Goal: Information Seeking & Learning: Find specific fact

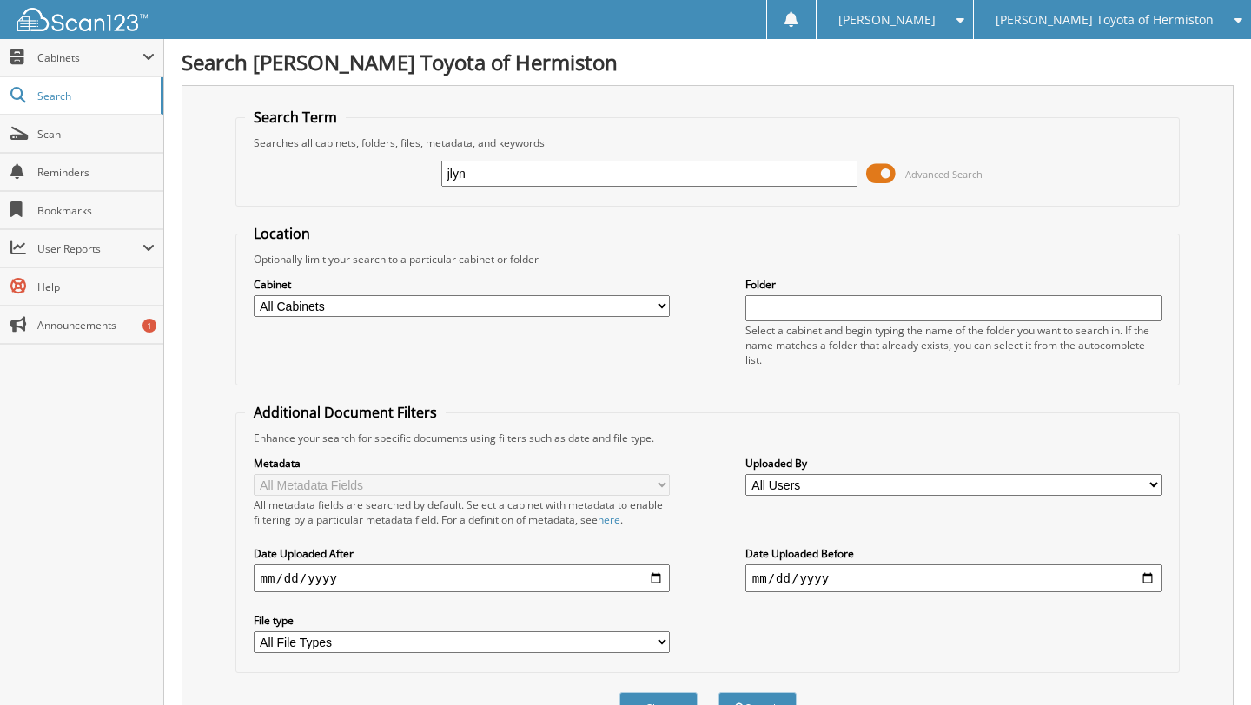
type input "jlyn"
click at [718, 692] on button "Search" at bounding box center [757, 708] width 78 height 32
click at [473, 174] on input "jlyn" at bounding box center [649, 174] width 417 height 26
type input "j"
type input "[PERSON_NAME]"
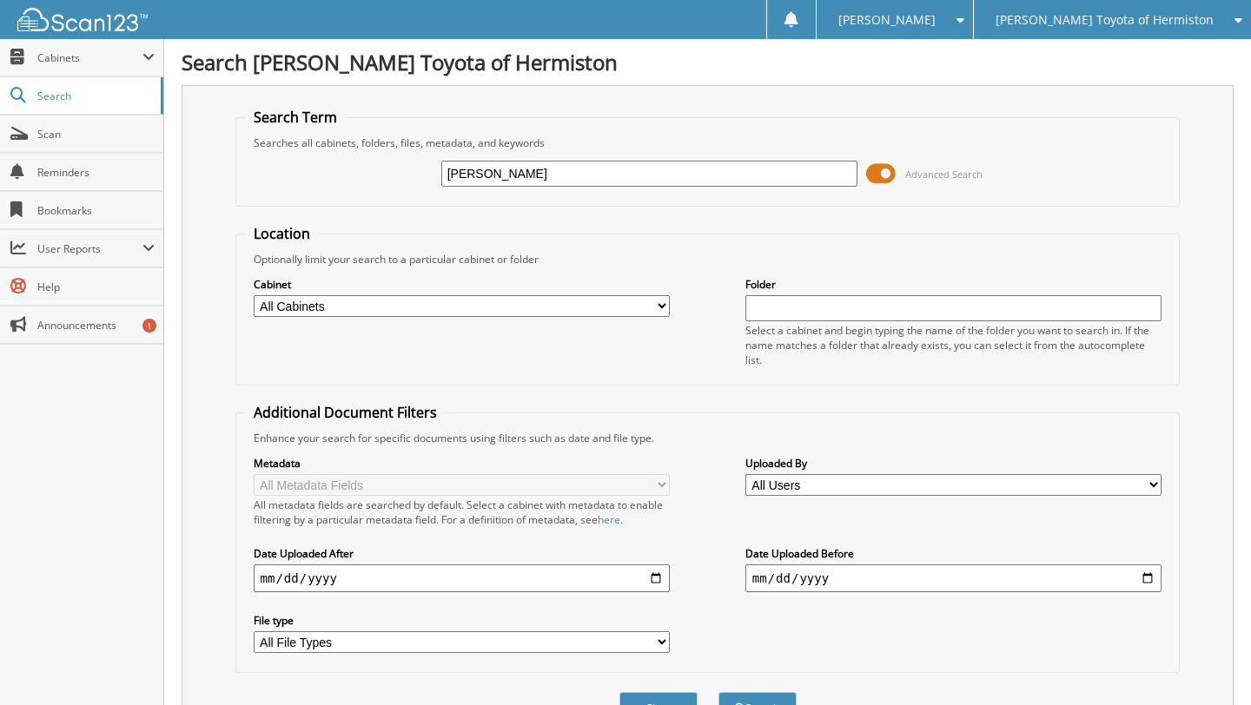
click at [718, 692] on button "Search" at bounding box center [757, 708] width 78 height 32
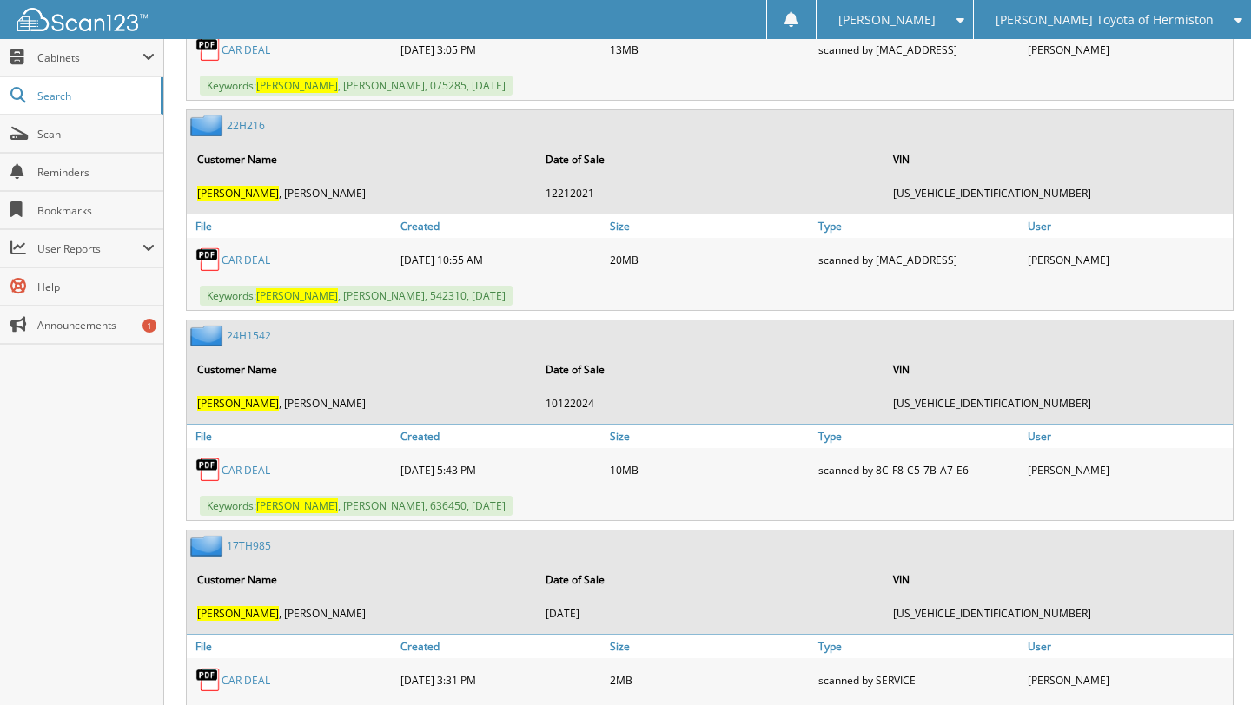
scroll to position [1214, 0]
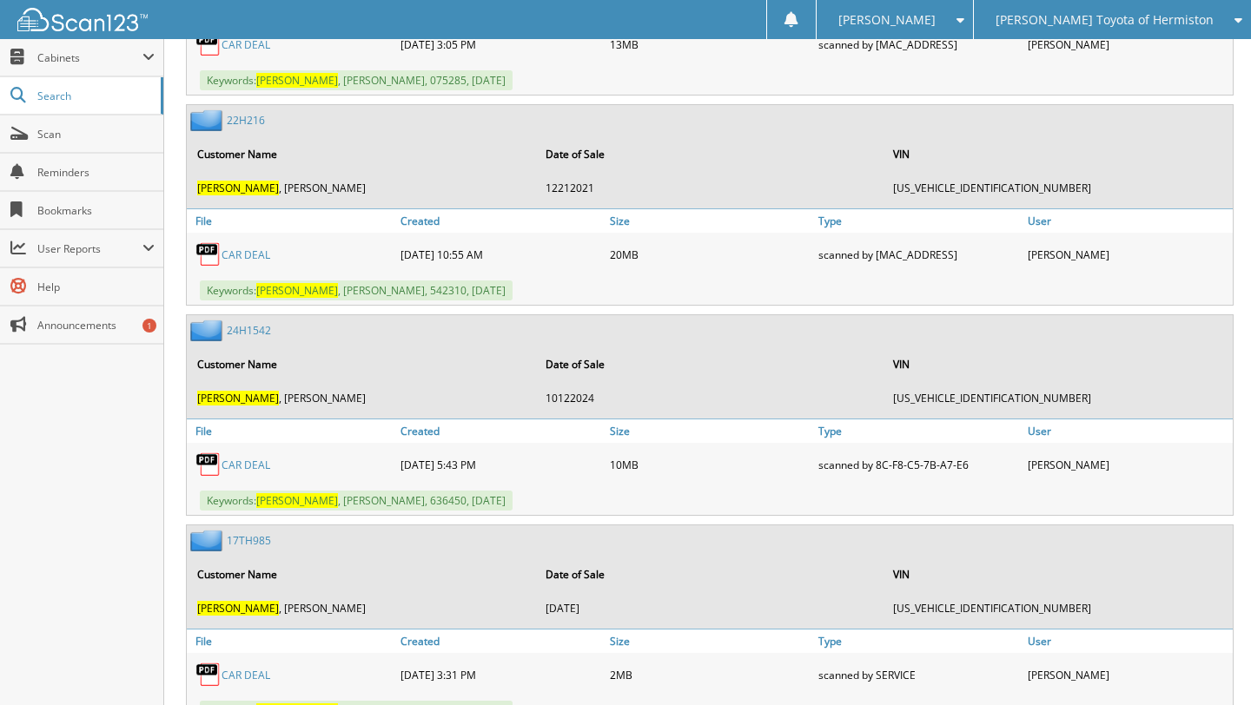
click at [260, 458] on link "CAR DEAL" at bounding box center [246, 465] width 49 height 15
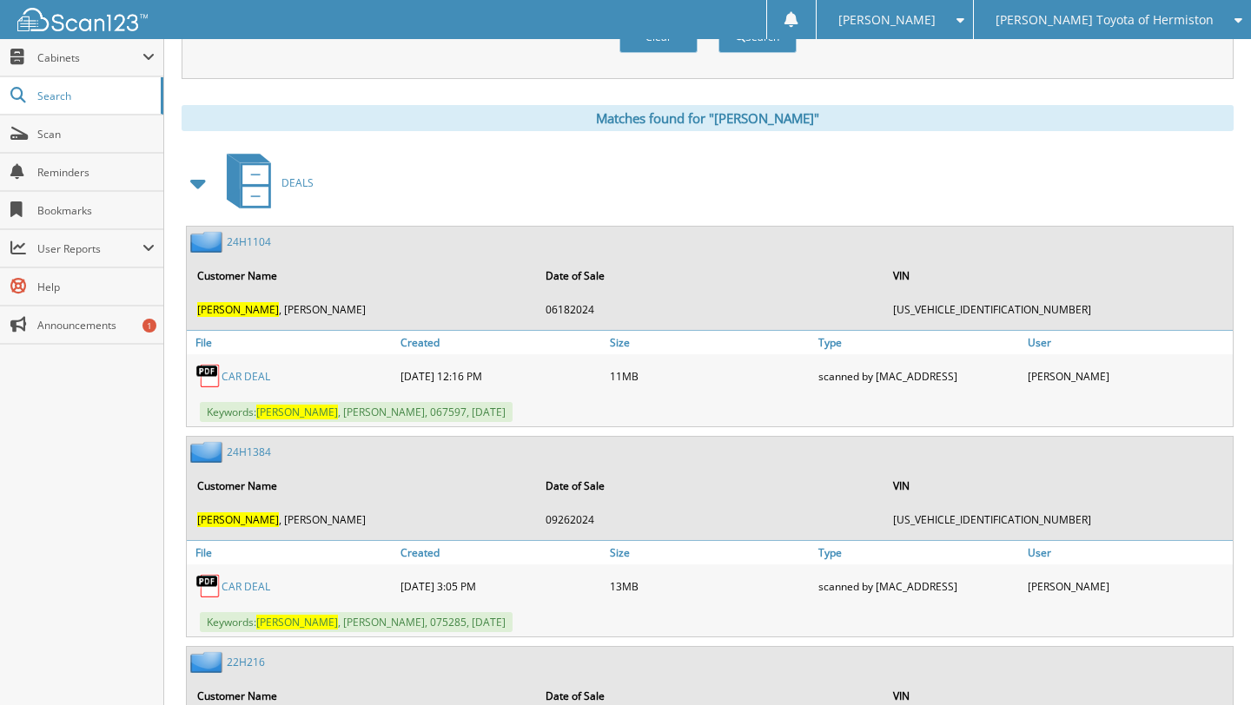
scroll to position [670, 0]
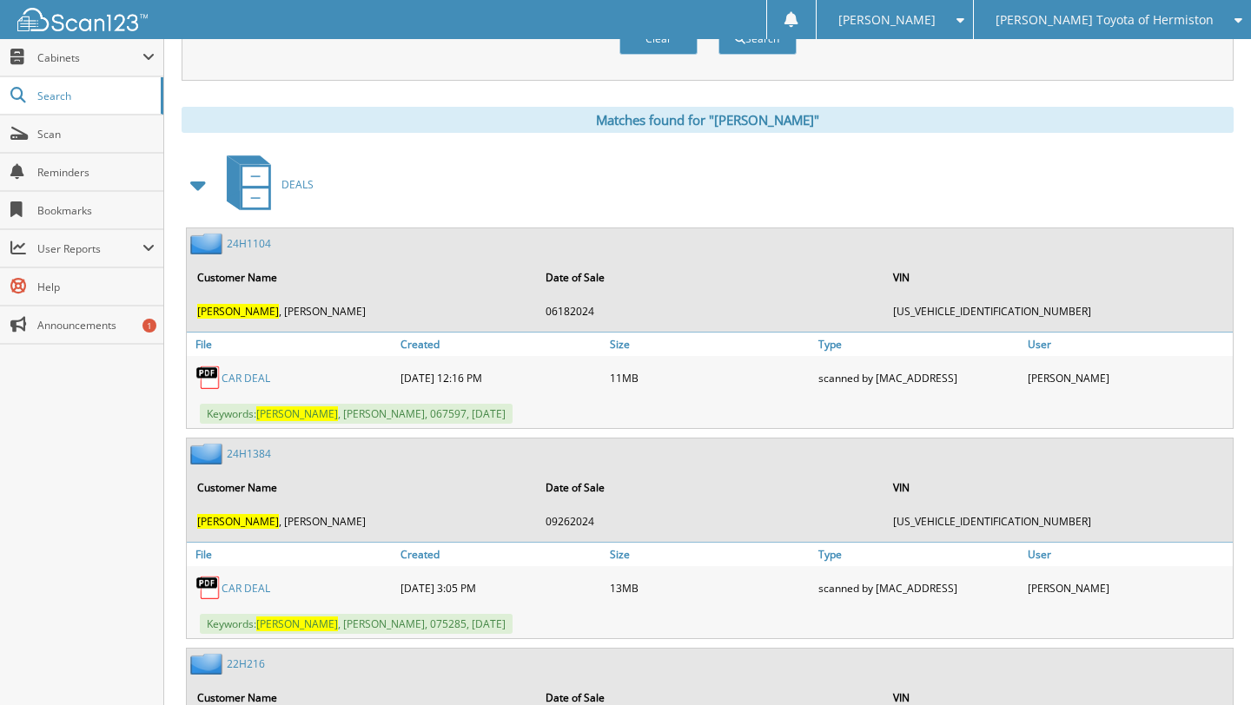
click at [260, 581] on link "CAR DEAL" at bounding box center [246, 588] width 49 height 15
